Goal: Book appointment/travel/reservation

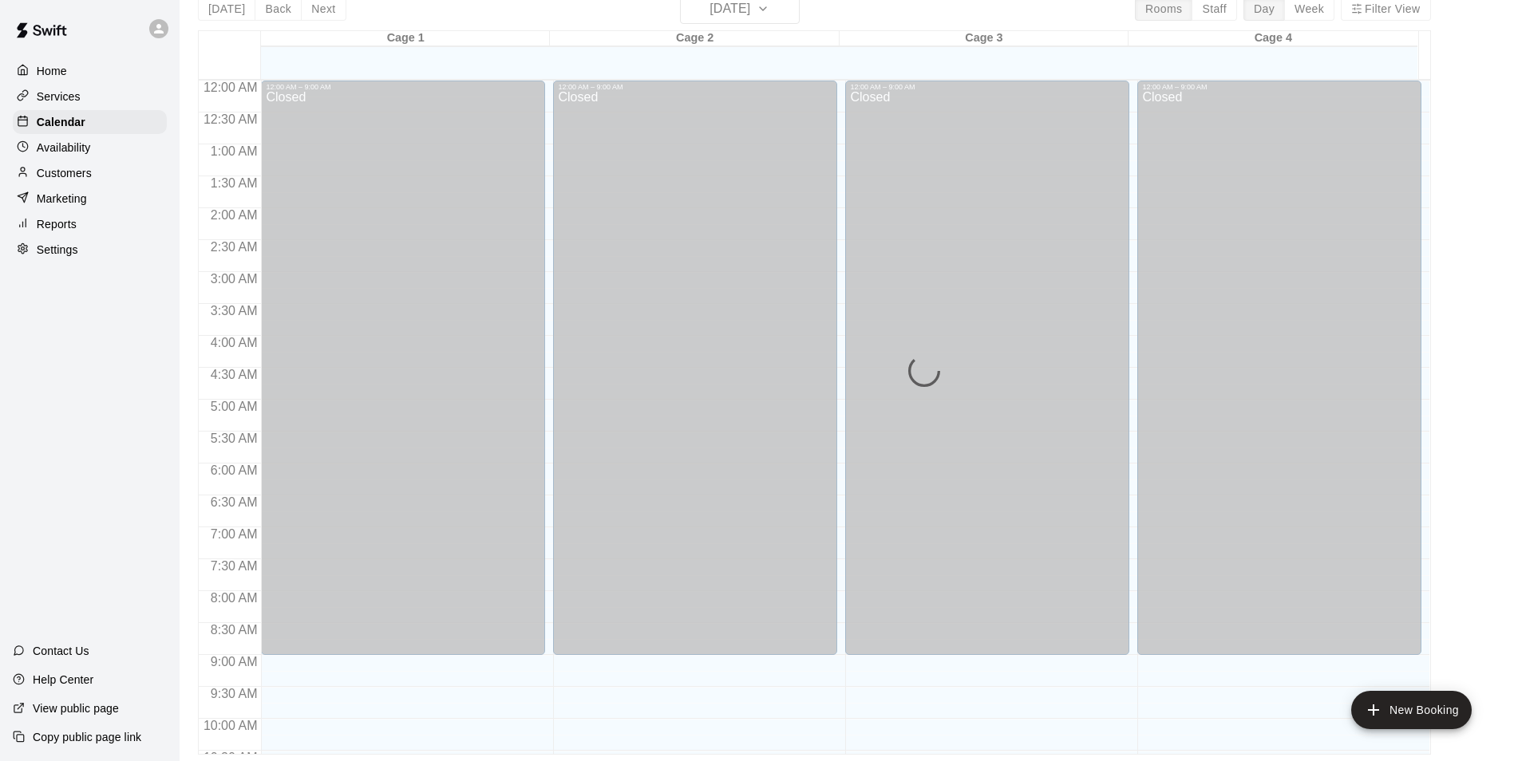
scroll to position [860, 0]
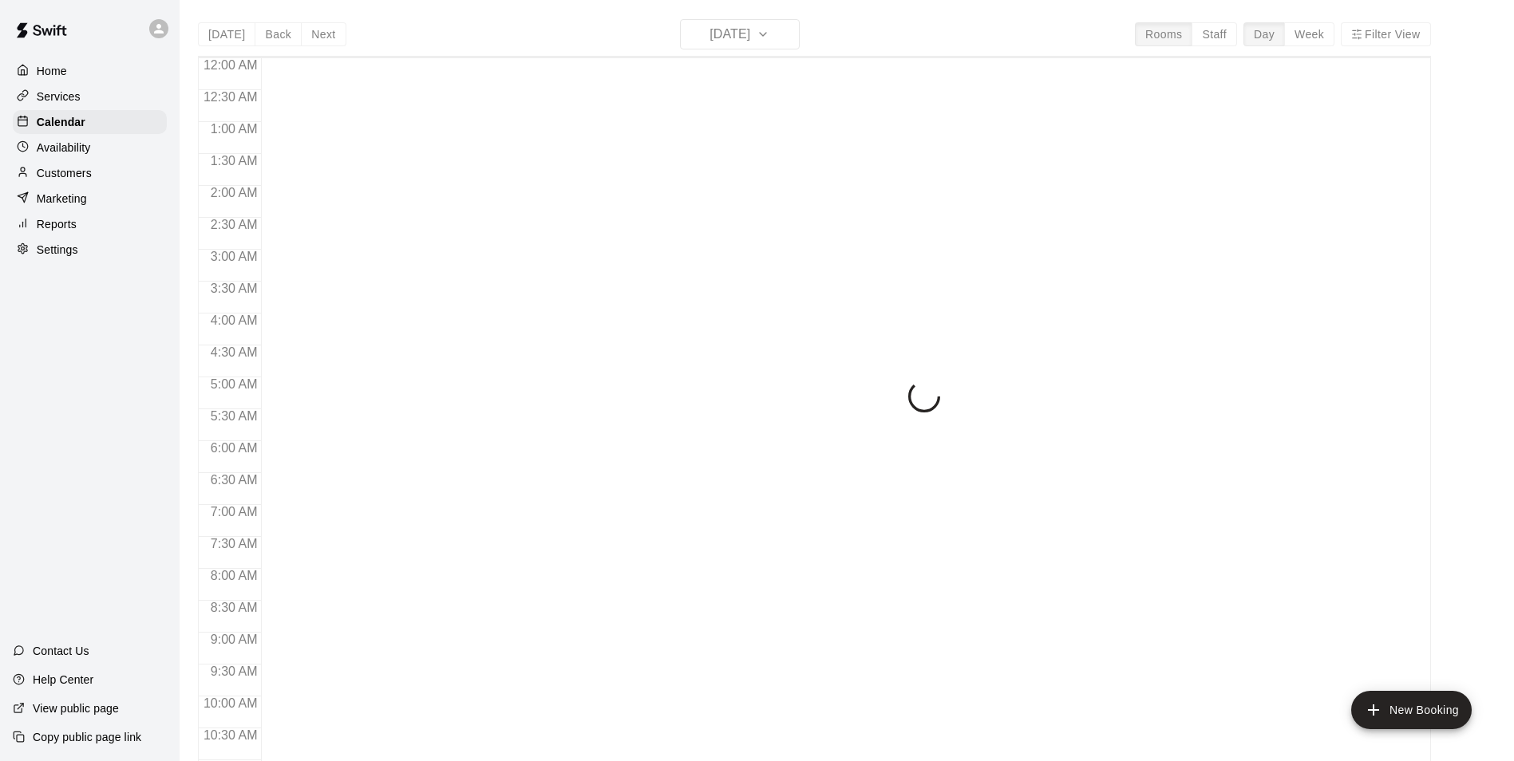
scroll to position [811, 0]
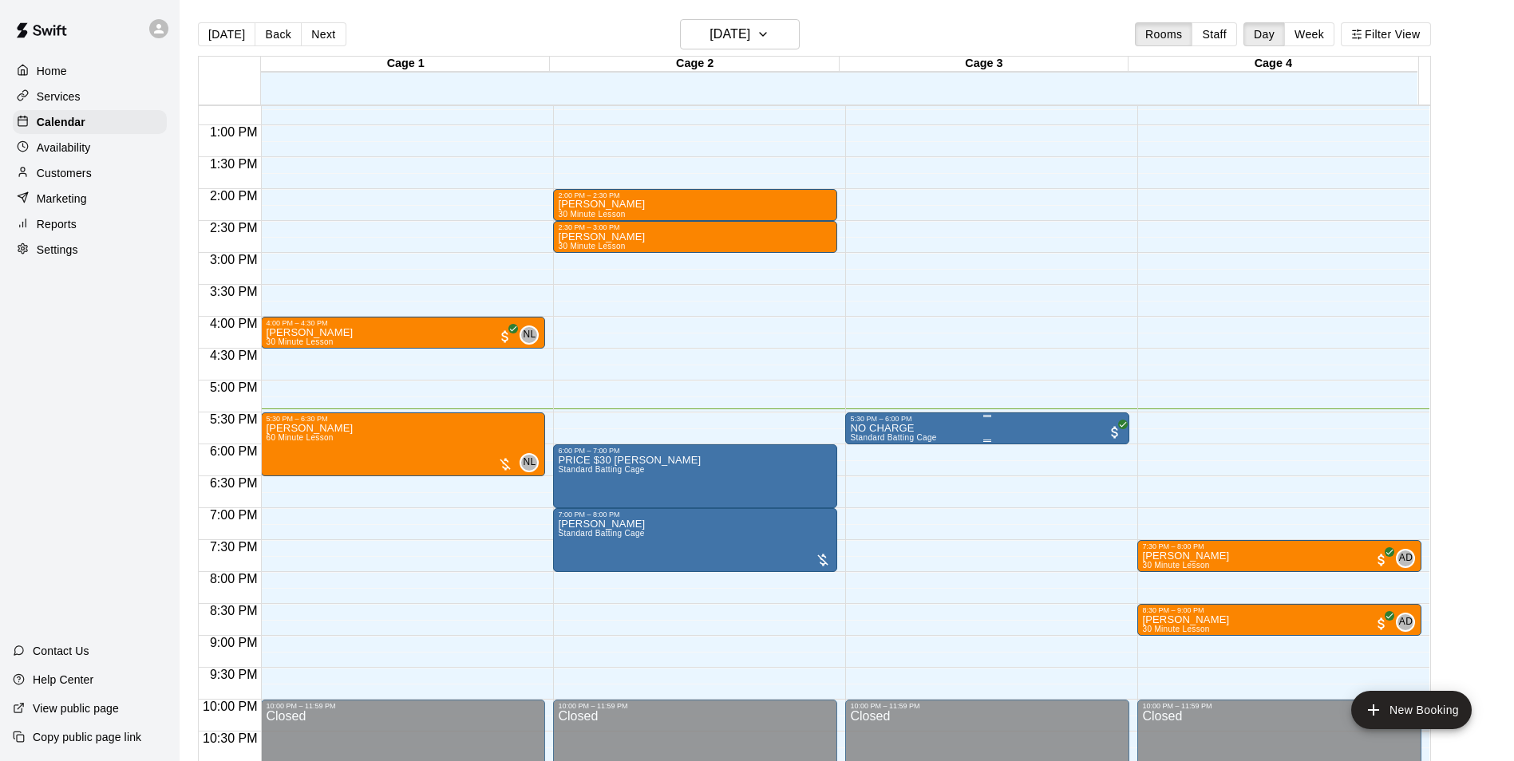
drag, startPoint x: 935, startPoint y: 430, endPoint x: 911, endPoint y: 421, distance: 25.5
click at [911, 421] on div "5:30 PM – 6:00 PM" at bounding box center [987, 419] width 275 height 8
click at [951, 415] on div at bounding box center [763, 380] width 1526 height 761
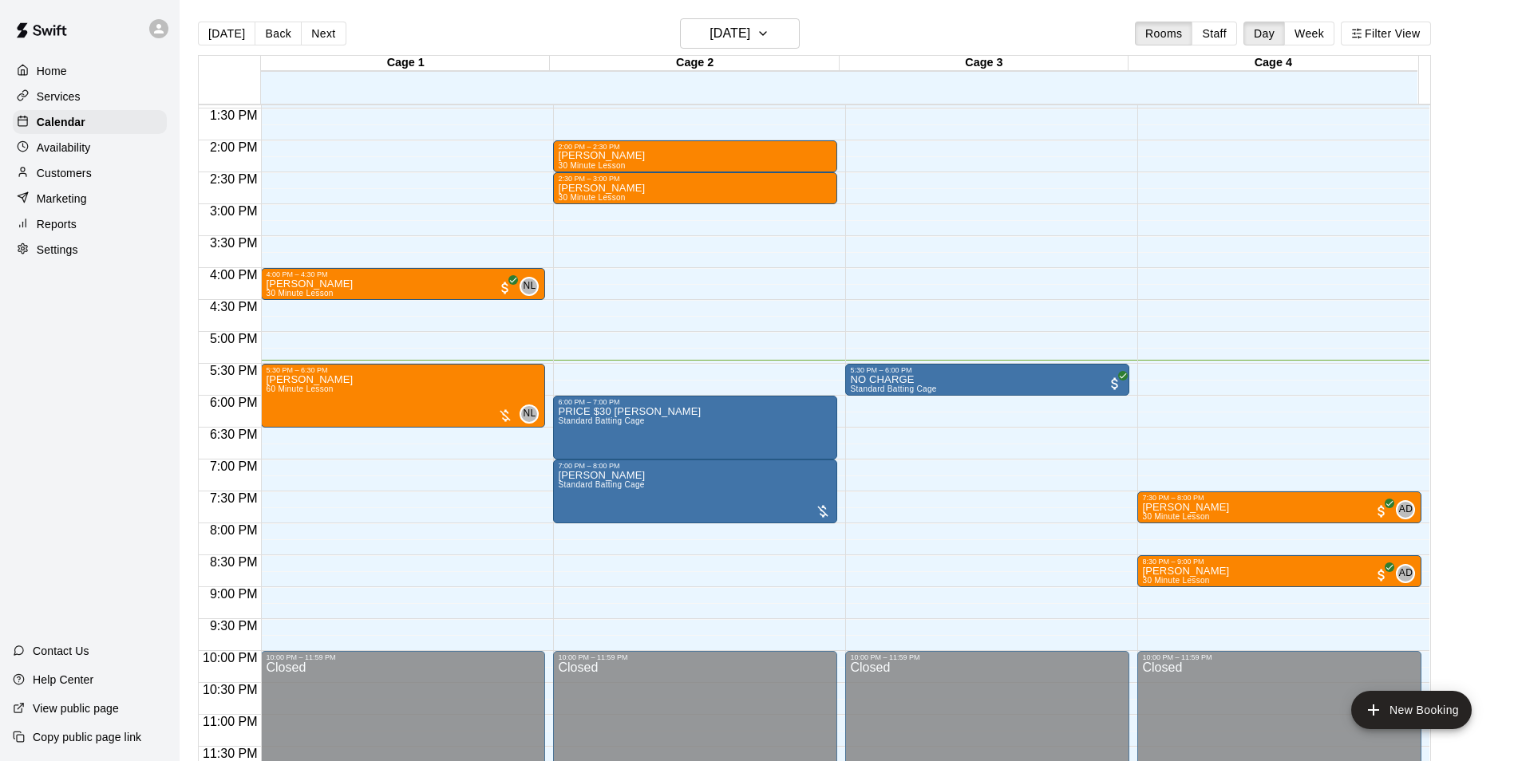
scroll to position [0, 0]
drag, startPoint x: 974, startPoint y: 374, endPoint x: 949, endPoint y: 374, distance: 25.6
click at [949, 374] on div "5:30 PM – 6:00 PM" at bounding box center [987, 371] width 275 height 8
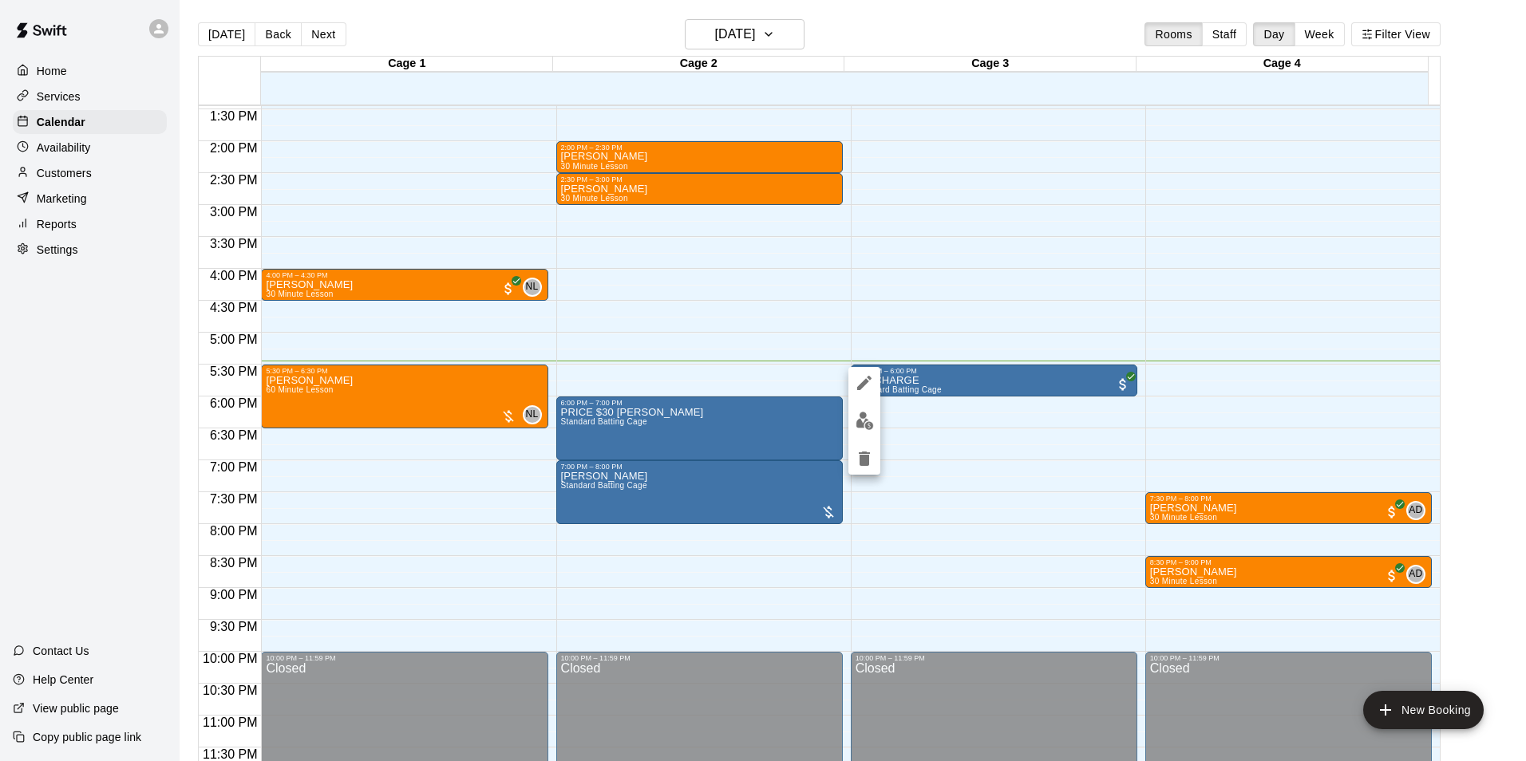
click at [847, 420] on div at bounding box center [763, 380] width 1526 height 761
click at [859, 422] on div "12:00 AM – 9:00 AM Closed 12:00 PM – 12:30 PM Dan Nuzzi Standard Batting Cage 5…" at bounding box center [987, 13] width 284 height 1532
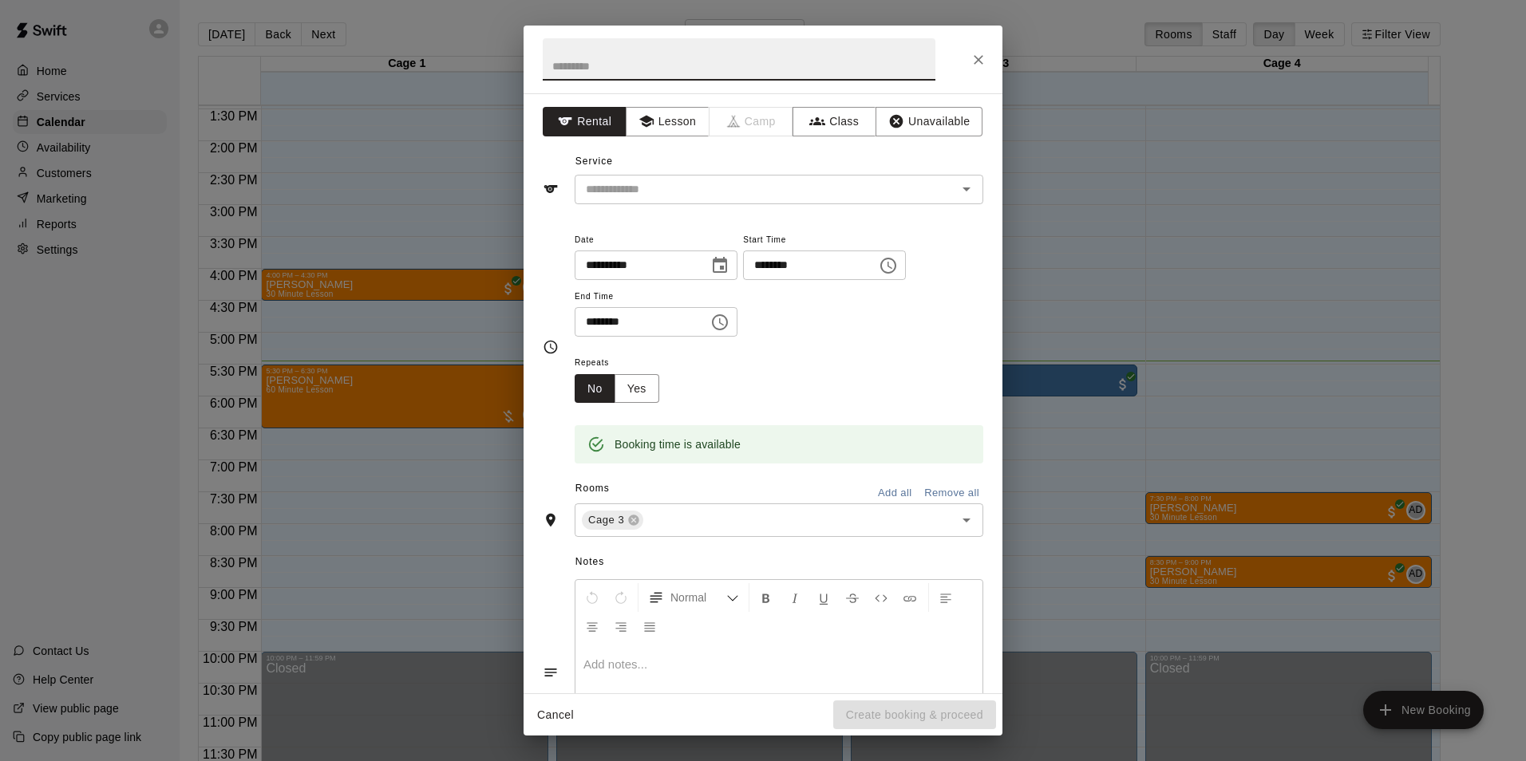
click at [982, 56] on icon "Close" at bounding box center [979, 60] width 10 height 10
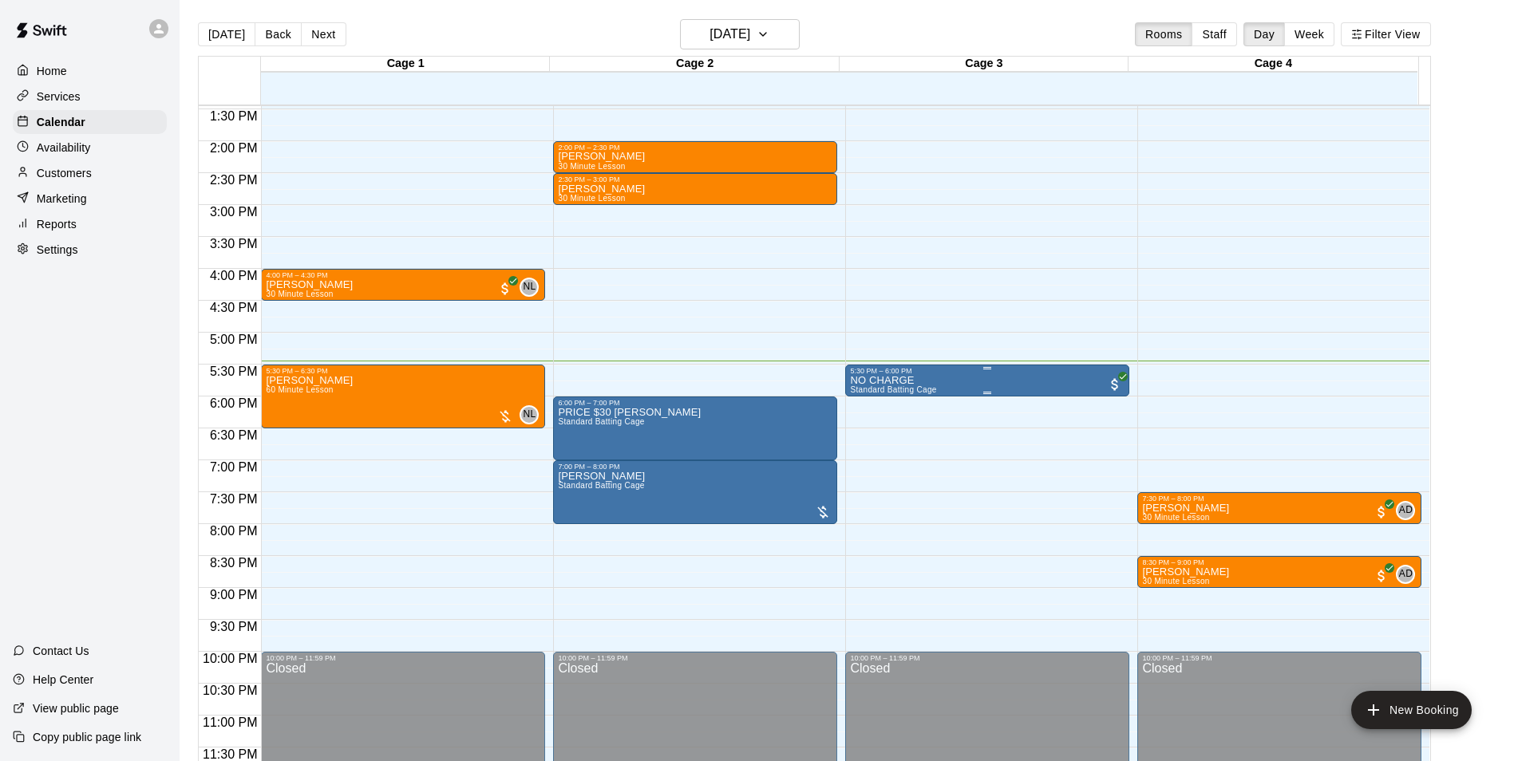
click at [942, 382] on div "NO CHARGE Standard Batting Cage" at bounding box center [987, 755] width 275 height 761
click at [843, 429] on div at bounding box center [763, 380] width 1526 height 761
click at [903, 371] on div "5:30 PM – 6:00 PM" at bounding box center [987, 371] width 275 height 8
click at [848, 418] on div at bounding box center [763, 380] width 1526 height 761
click at [885, 381] on p "NO CHARGE" at bounding box center [893, 381] width 86 height 0
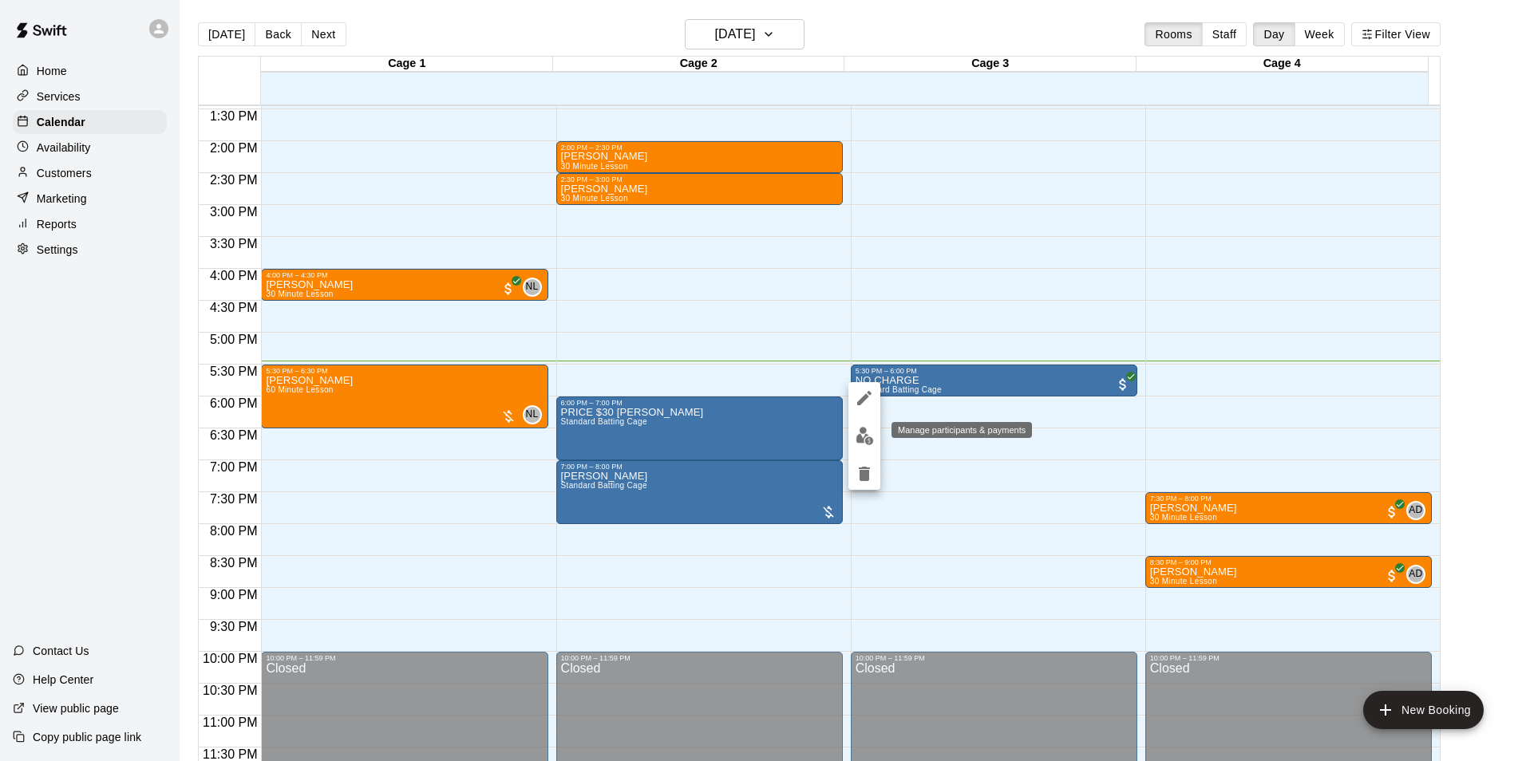
click at [862, 429] on img "edit" at bounding box center [865, 436] width 18 height 18
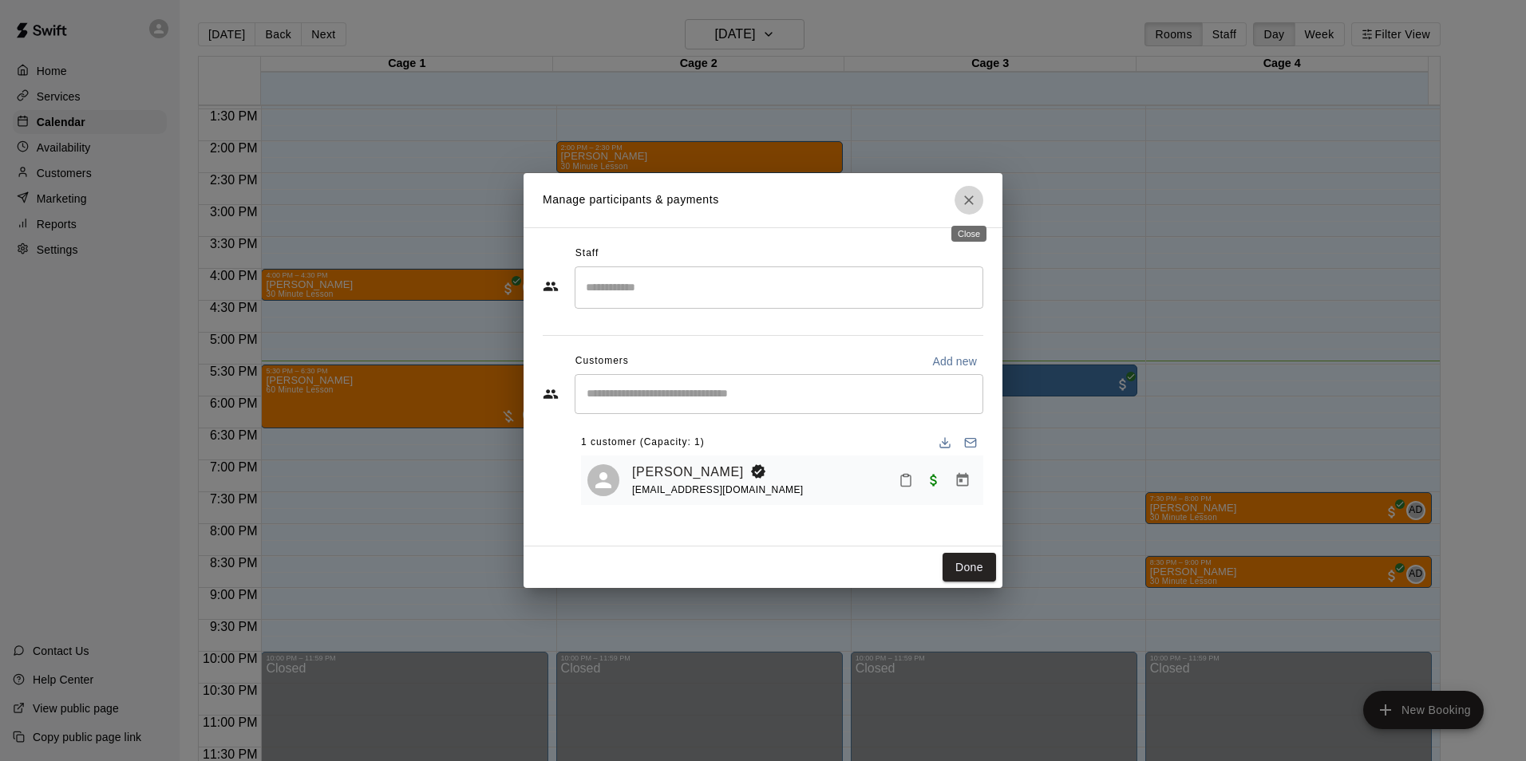
click at [961, 200] on icon "Close" at bounding box center [969, 200] width 16 height 16
